Goal: Transaction & Acquisition: Purchase product/service

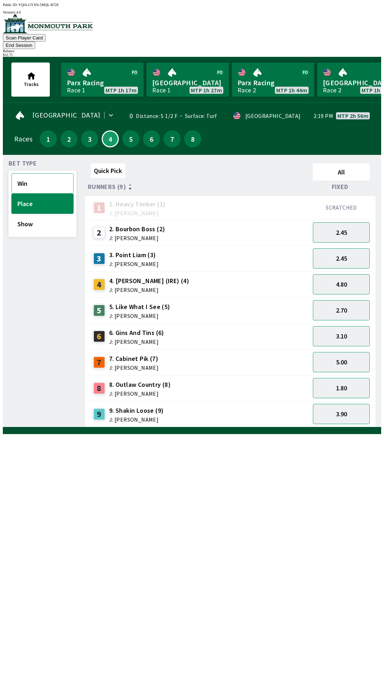
click at [27, 174] on button "Win" at bounding box center [42, 183] width 62 height 20
click at [341, 378] on button "3.20" at bounding box center [341, 388] width 57 height 20
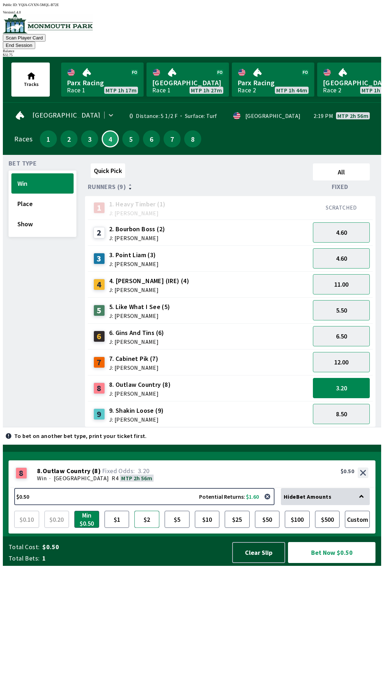
click at [147, 528] on button "$2" at bounding box center [146, 519] width 25 height 17
click at [152, 528] on button "$2" at bounding box center [146, 519] width 25 height 17
click at [261, 563] on button "Clear Slip" at bounding box center [258, 552] width 53 height 21
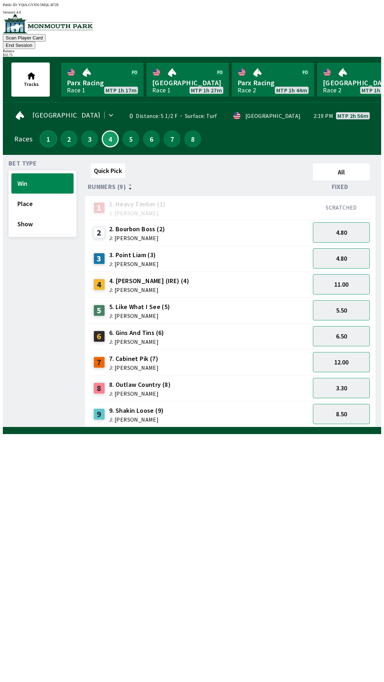
click at [47, 130] on button "1" at bounding box center [48, 138] width 17 height 17
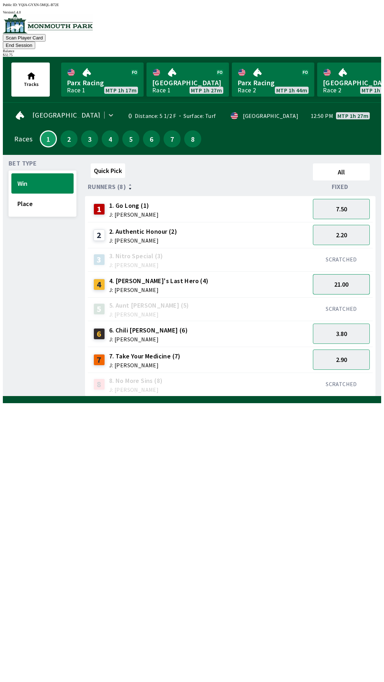
click at [345, 275] on button "21.00" at bounding box center [341, 284] width 57 height 20
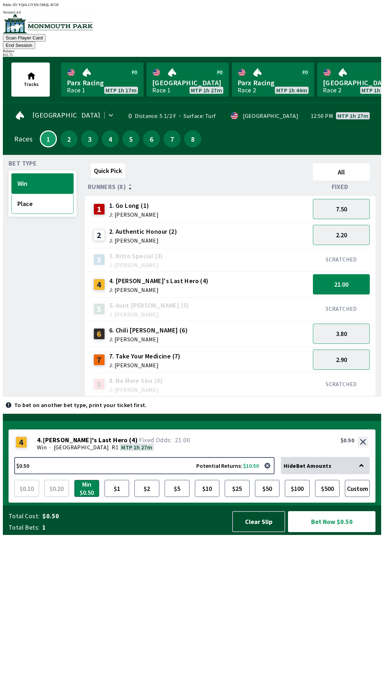
click at [23, 195] on button "Place" at bounding box center [42, 204] width 62 height 20
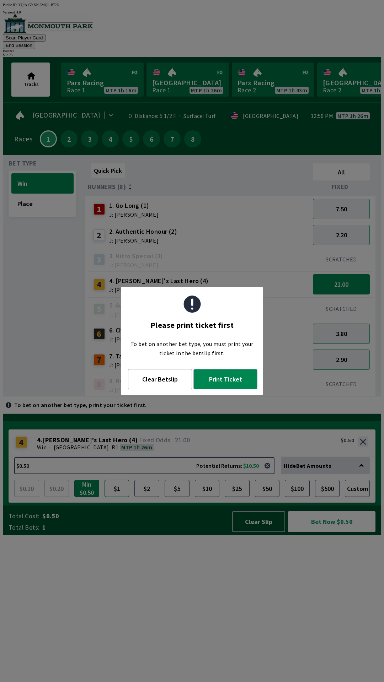
click at [118, 497] on button "$1" at bounding box center [116, 488] width 25 height 17
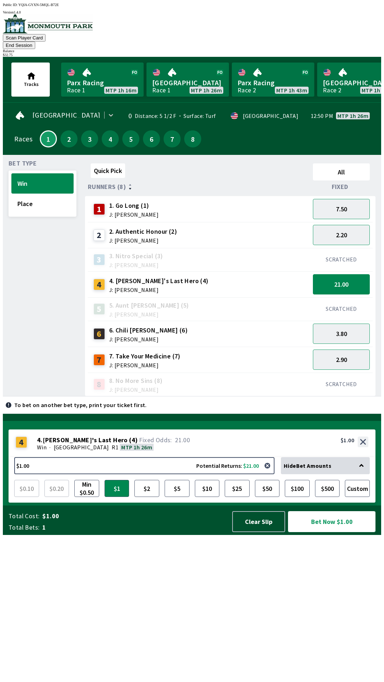
click at [323, 532] on button "Bet Now $1.00" at bounding box center [331, 521] width 87 height 21
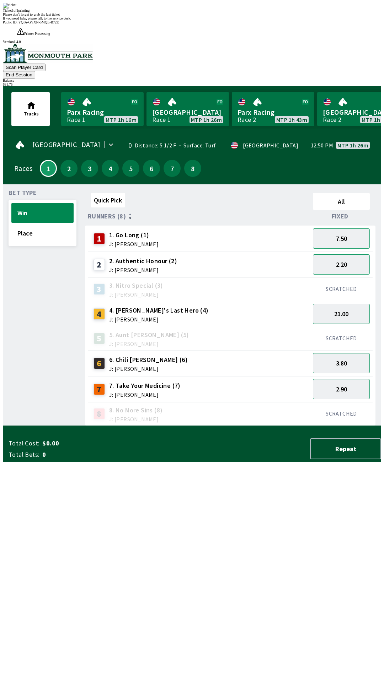
click at [279, 20] on div "Ticket 1 of 1 printing Please don't forget to grab the last ticket If you need …" at bounding box center [192, 11] width 378 height 17
click at [70, 160] on div "2" at bounding box center [68, 168] width 17 height 17
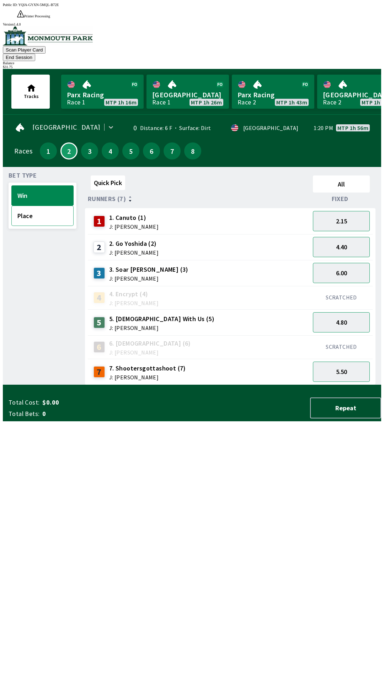
click at [24, 206] on button "Place" at bounding box center [42, 216] width 62 height 20
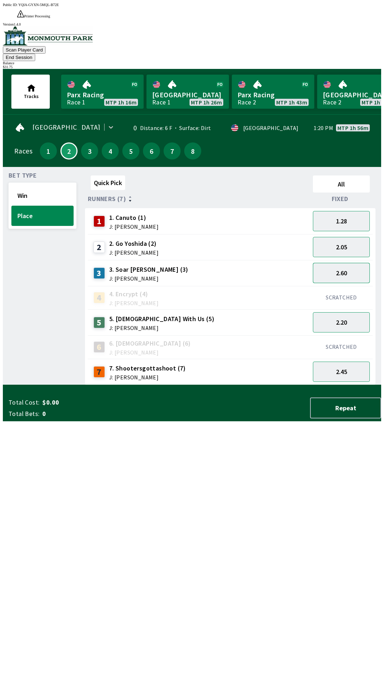
click at [343, 263] on button "2.60" at bounding box center [341, 273] width 57 height 20
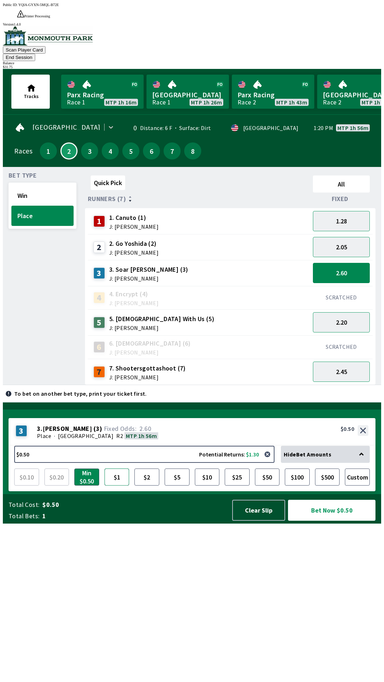
click at [116, 486] on button "$1" at bounding box center [116, 477] width 25 height 17
click at [327, 521] on button "Bet Now $1.00" at bounding box center [331, 510] width 87 height 21
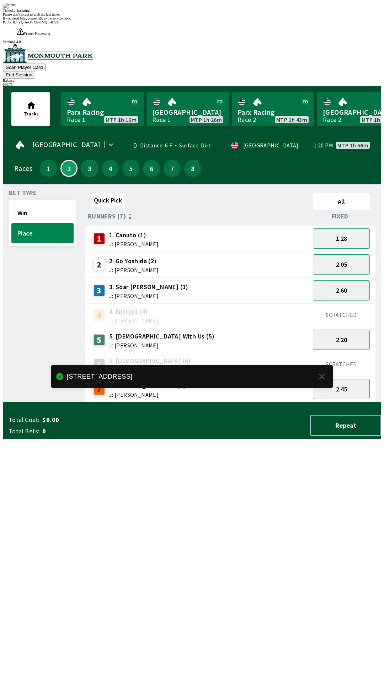
click at [87, 160] on button "3" at bounding box center [89, 168] width 17 height 17
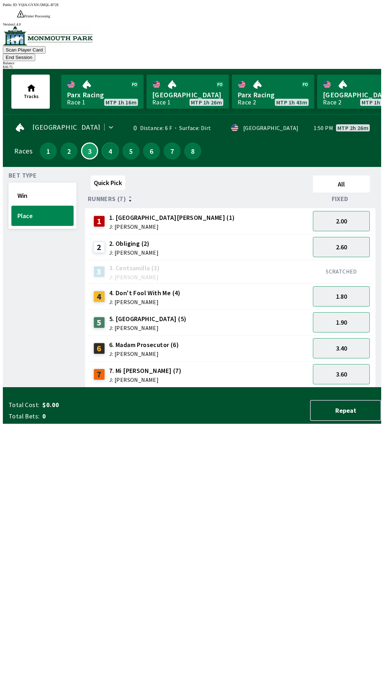
click at [104, 143] on button "4" at bounding box center [110, 151] width 17 height 17
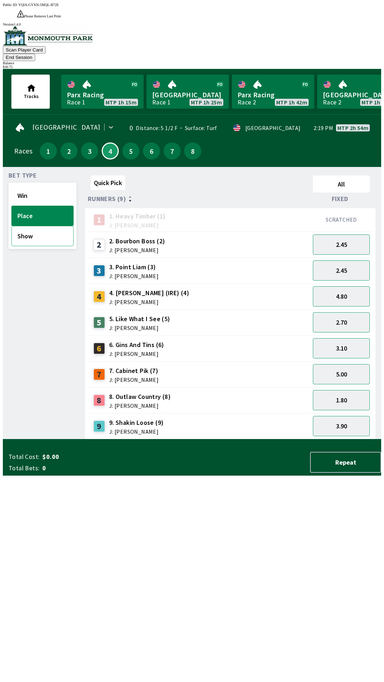
click at [26, 226] on button "Show" at bounding box center [42, 236] width 62 height 20
click at [41, 206] on button "Place" at bounding box center [42, 216] width 62 height 20
click at [342, 364] on button "5.00" at bounding box center [341, 374] width 57 height 20
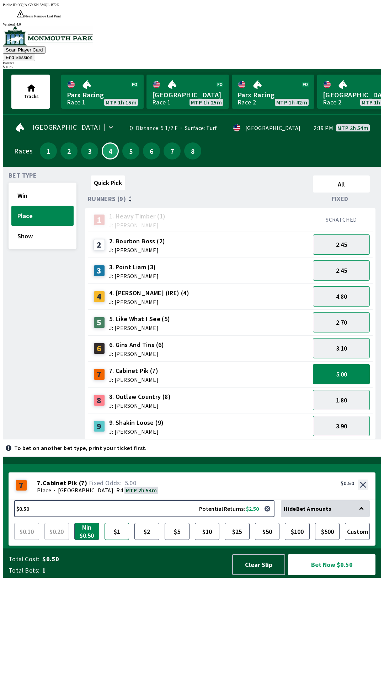
click at [116, 540] on button "$1" at bounding box center [116, 531] width 25 height 17
click at [332, 575] on button "Bet Now $1.00" at bounding box center [331, 564] width 87 height 21
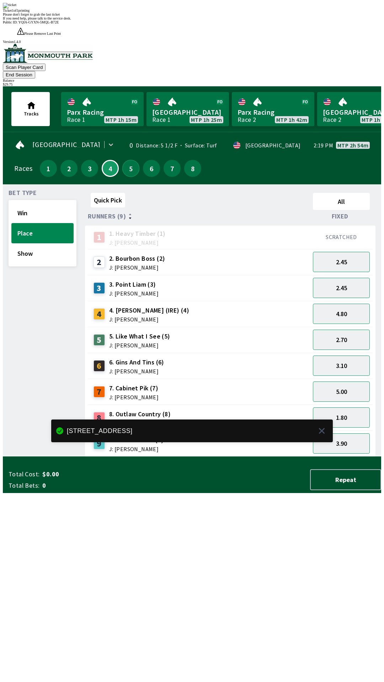
click at [125, 160] on button "5" at bounding box center [130, 168] width 17 height 17
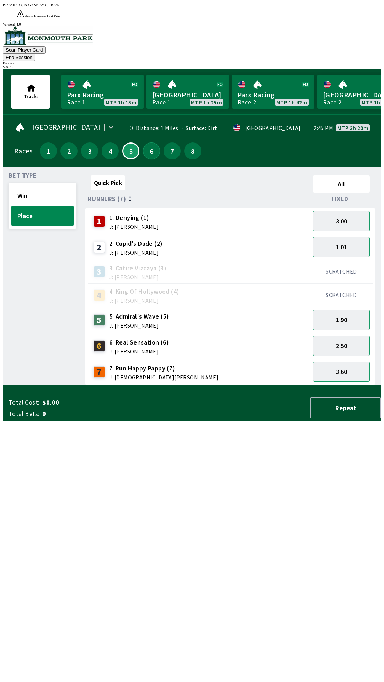
click at [145, 143] on button "6" at bounding box center [151, 151] width 17 height 17
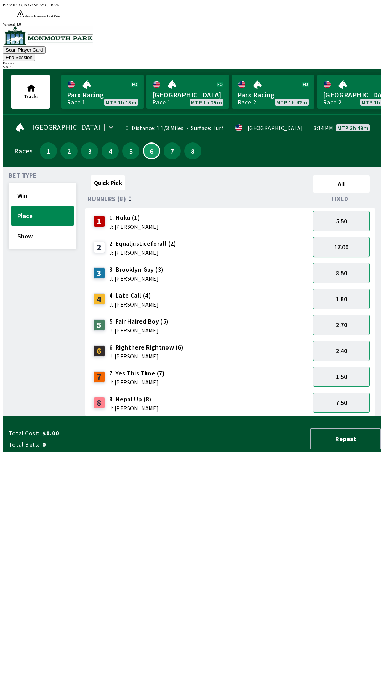
click at [349, 237] on button "17.00" at bounding box center [341, 247] width 57 height 20
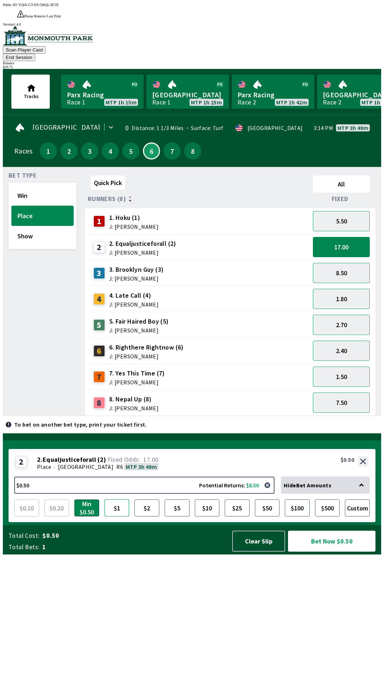
click at [120, 517] on button "$1" at bounding box center [116, 508] width 25 height 17
click at [327, 552] on button "Bet Now $1.00" at bounding box center [331, 541] width 87 height 21
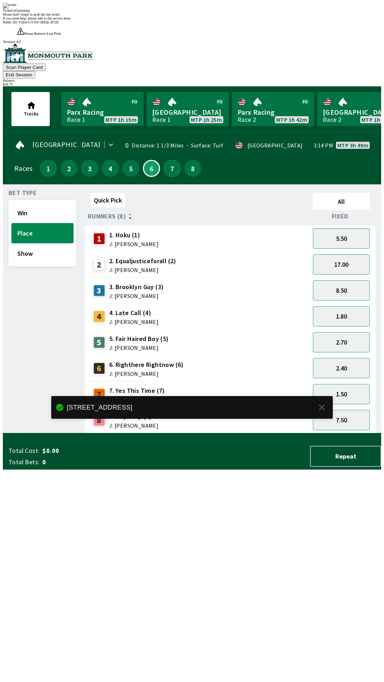
click at [170, 160] on button "7" at bounding box center [171, 168] width 17 height 17
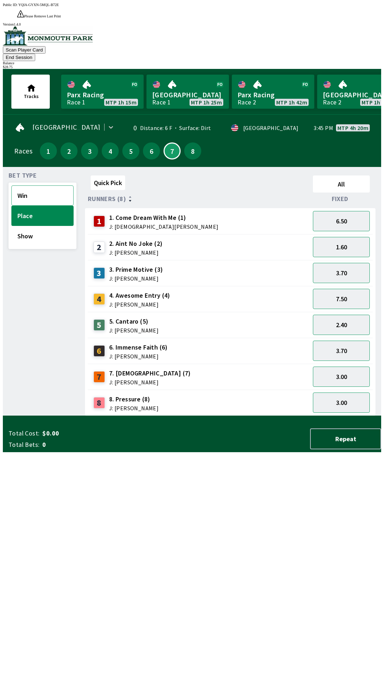
click at [37, 186] on button "Win" at bounding box center [42, 196] width 62 height 20
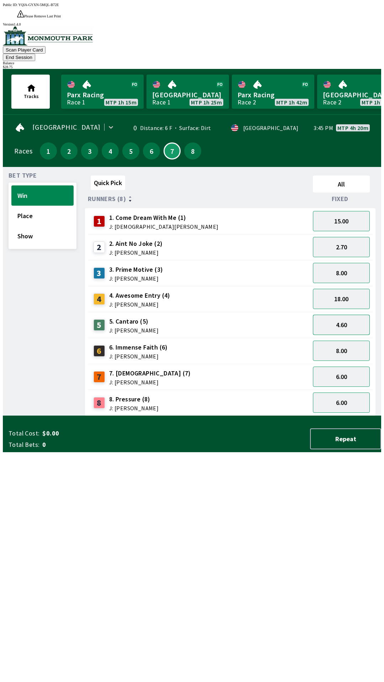
click at [342, 315] on button "4.60" at bounding box center [341, 325] width 57 height 20
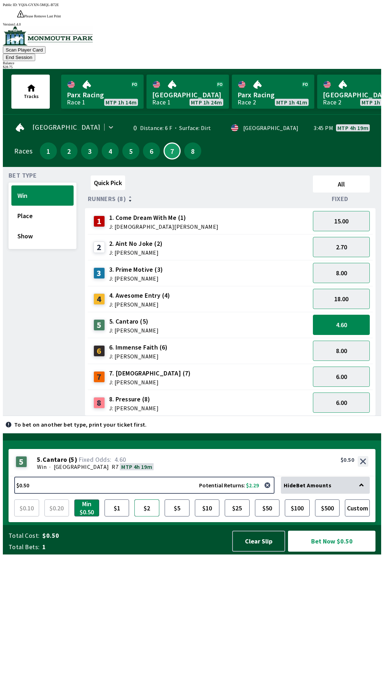
click at [146, 517] on button "$2" at bounding box center [146, 508] width 25 height 17
click at [332, 552] on button "Bet Now $2.00" at bounding box center [331, 541] width 87 height 21
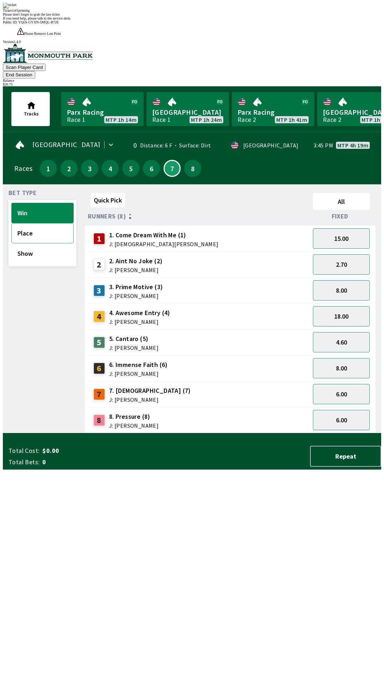
click at [27, 223] on button "Place" at bounding box center [42, 233] width 62 height 20
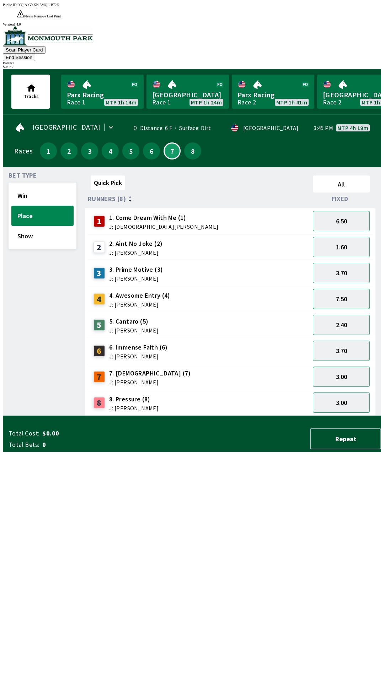
click at [341, 289] on button "7.50" at bounding box center [341, 299] width 57 height 20
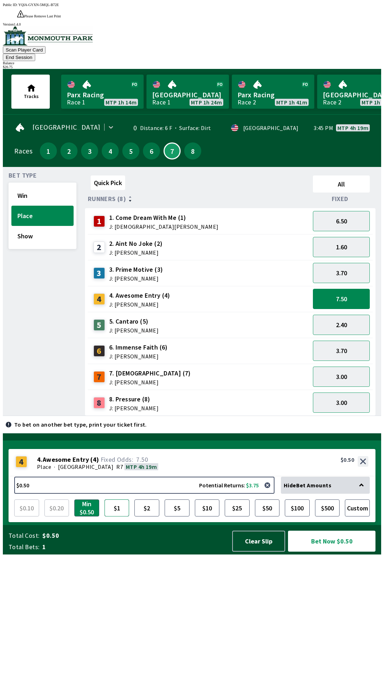
click at [117, 517] on button "$1" at bounding box center [116, 508] width 25 height 17
click at [330, 552] on button "Bet Now $1.00" at bounding box center [331, 541] width 87 height 21
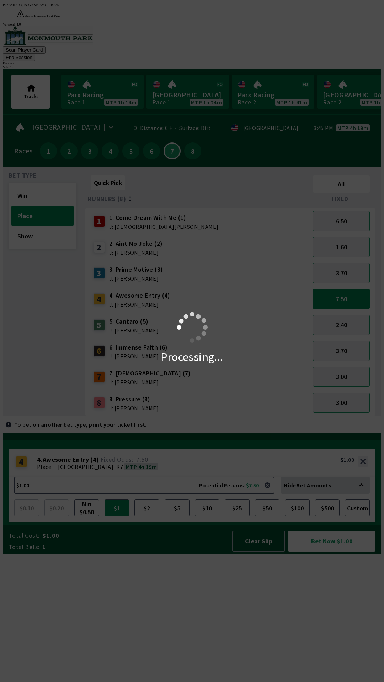
click at [192, 134] on div "Processing..." at bounding box center [192, 341] width 384 height 682
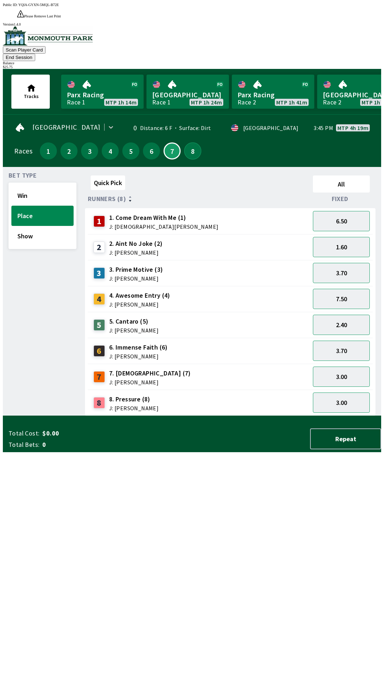
click at [190, 143] on button "8" at bounding box center [192, 151] width 17 height 17
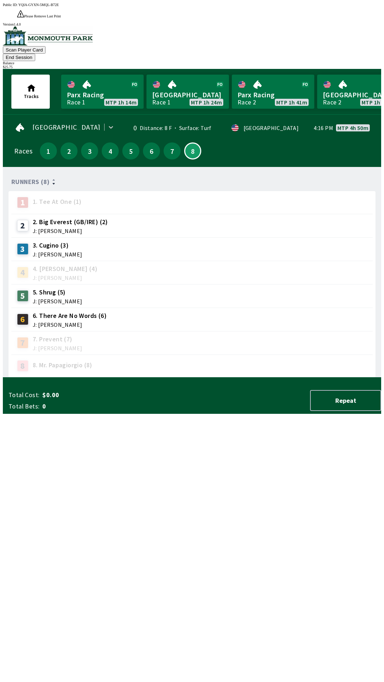
click at [35, 54] on button "End Session" at bounding box center [19, 57] width 32 height 7
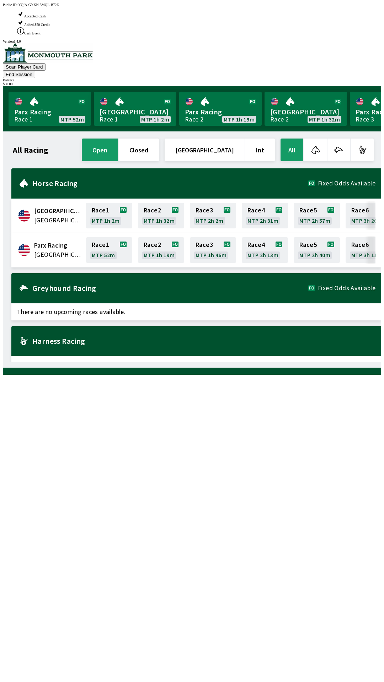
click at [344, 78] on div "Balance" at bounding box center [192, 80] width 378 height 4
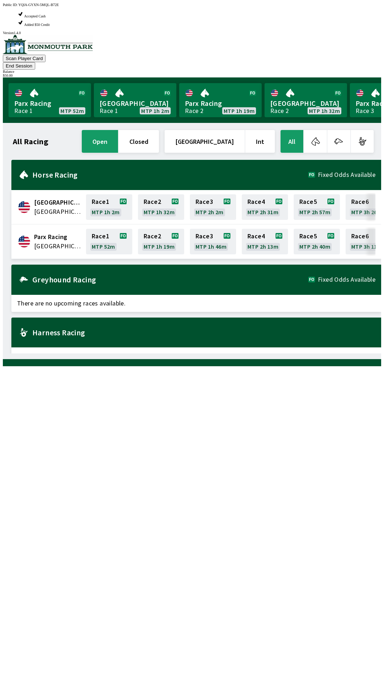
click at [350, 77] on div "Parx Racing Race 1 MTP 52m [GEOGRAPHIC_DATA] Race 1 MTP 1h 2m Parx Racing Race …" at bounding box center [195, 99] width 372 height 45
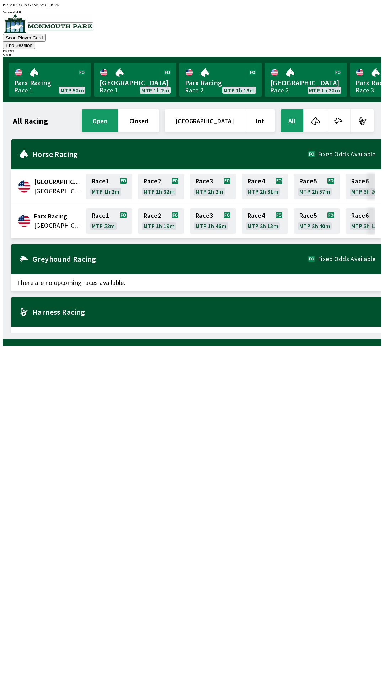
click at [35, 42] on button "End Session" at bounding box center [19, 45] width 32 height 7
